Goal: Task Accomplishment & Management: Manage account settings

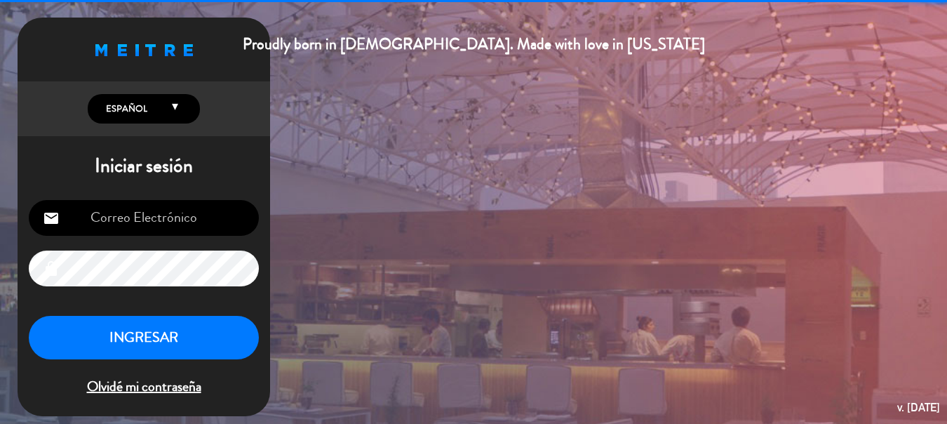
type input "[EMAIL_ADDRESS][DOMAIN_NAME]"
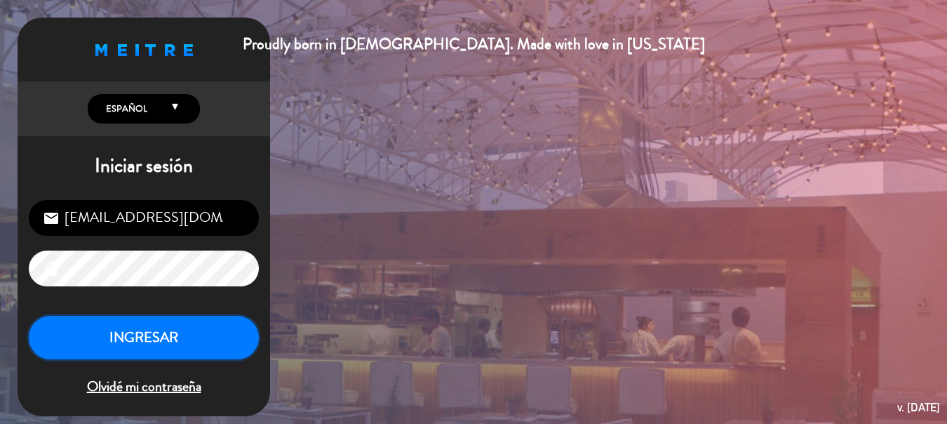
click at [170, 343] on button "INGRESAR" at bounding box center [144, 338] width 230 height 44
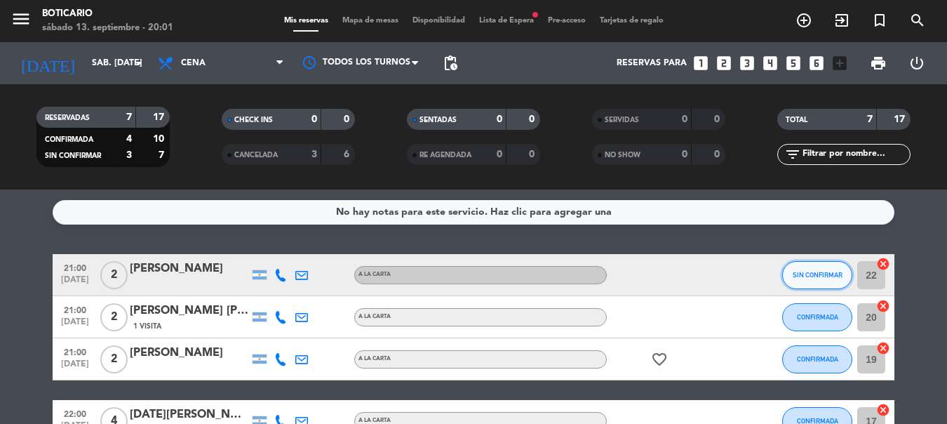
click at [824, 281] on button "SIN CONFIRMAR" at bounding box center [817, 275] width 70 height 28
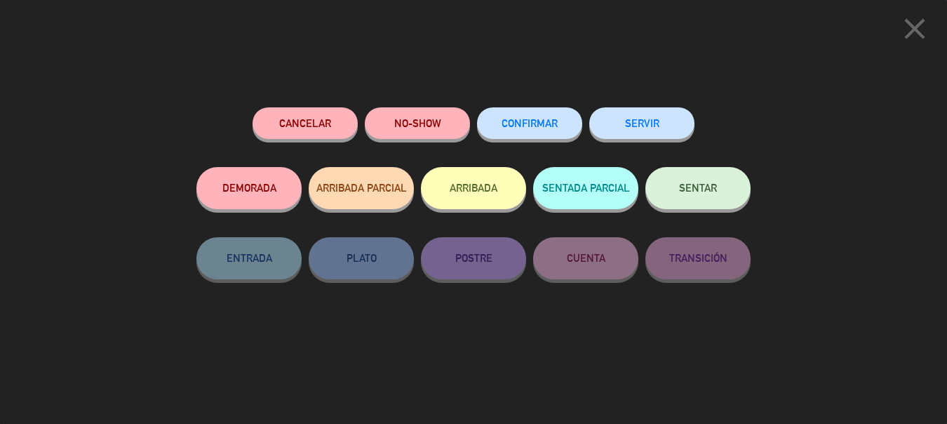
click at [515, 119] on button "CONFIRMAR" at bounding box center [529, 123] width 105 height 32
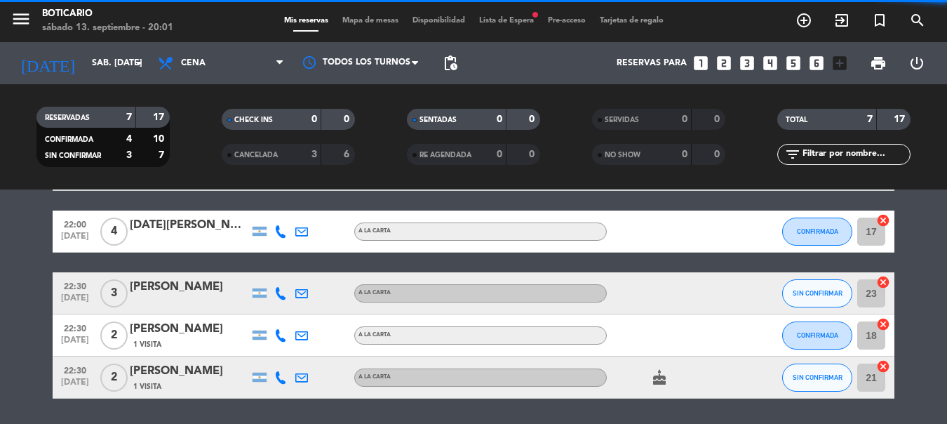
scroll to position [234, 0]
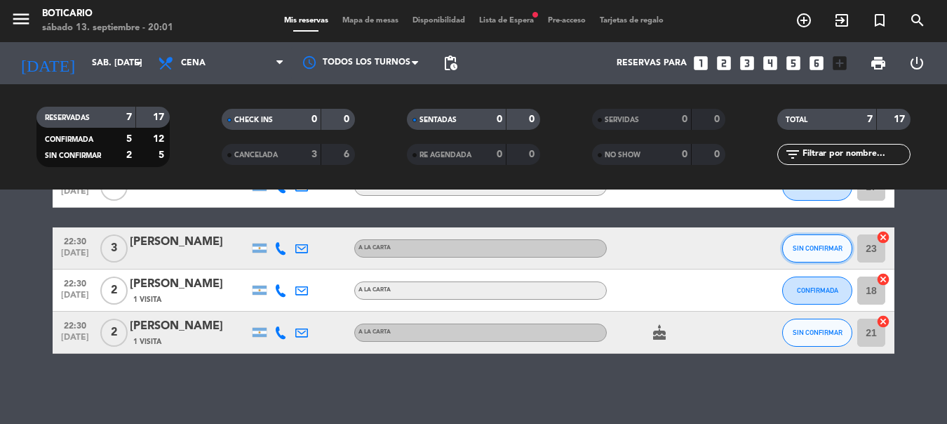
click at [816, 252] on button "SIN CONFIRMAR" at bounding box center [817, 248] width 70 height 28
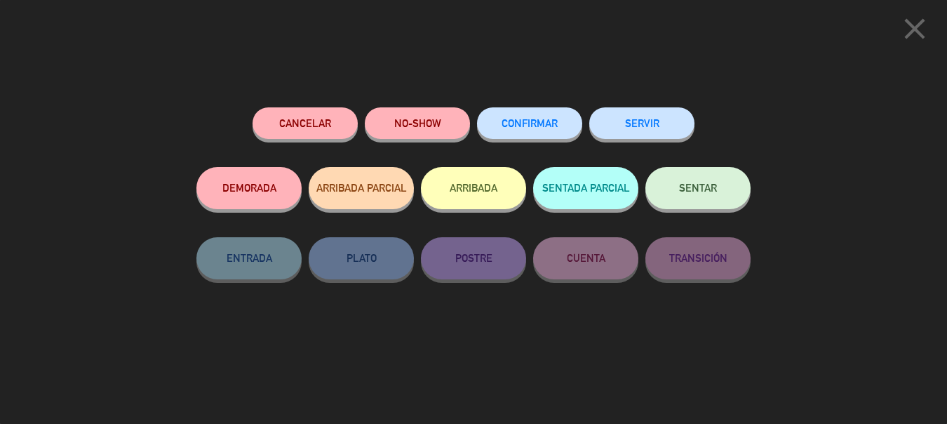
click at [544, 128] on span "CONFIRMAR" at bounding box center [529, 123] width 56 height 12
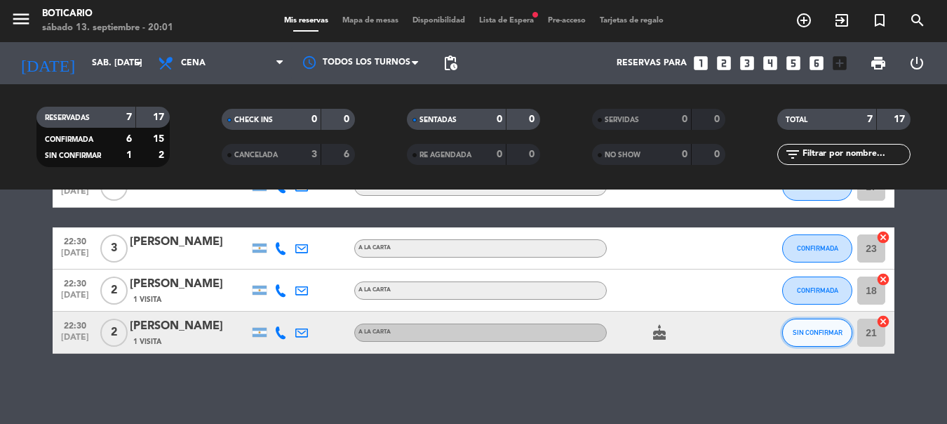
click at [814, 328] on button "SIN CONFIRMAR" at bounding box center [817, 332] width 70 height 28
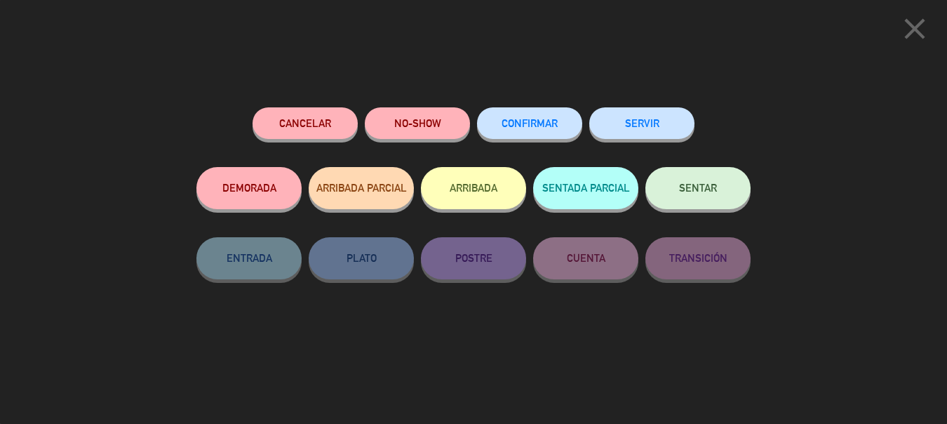
click at [518, 115] on button "CONFIRMAR" at bounding box center [529, 123] width 105 height 32
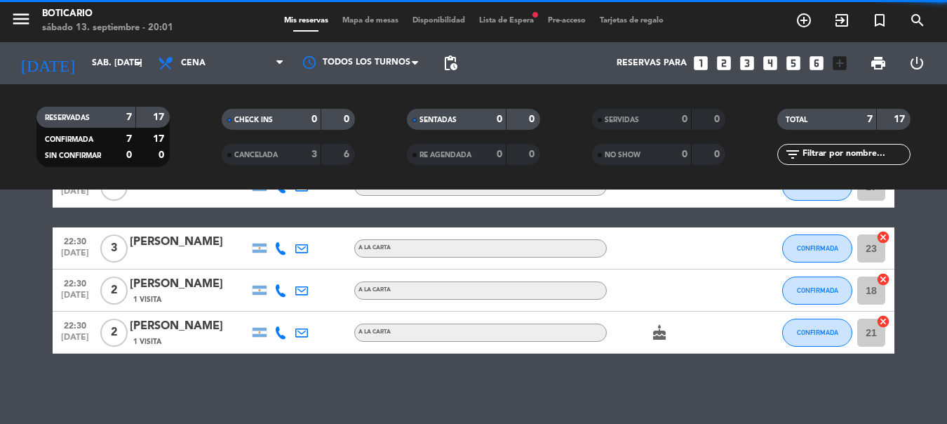
click at [520, 13] on div "menu Boticario sábado 13. septiembre - 20:01 Mis reservas Mapa de mesas Disponi…" at bounding box center [473, 21] width 947 height 42
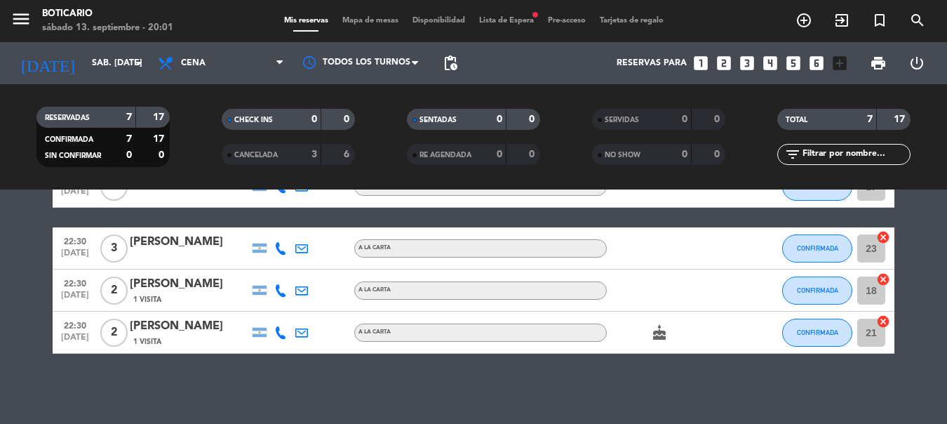
click at [522, 17] on span "Lista de Espera fiber_manual_record" at bounding box center [506, 21] width 69 height 8
